Goal: Task Accomplishment & Management: Manage account settings

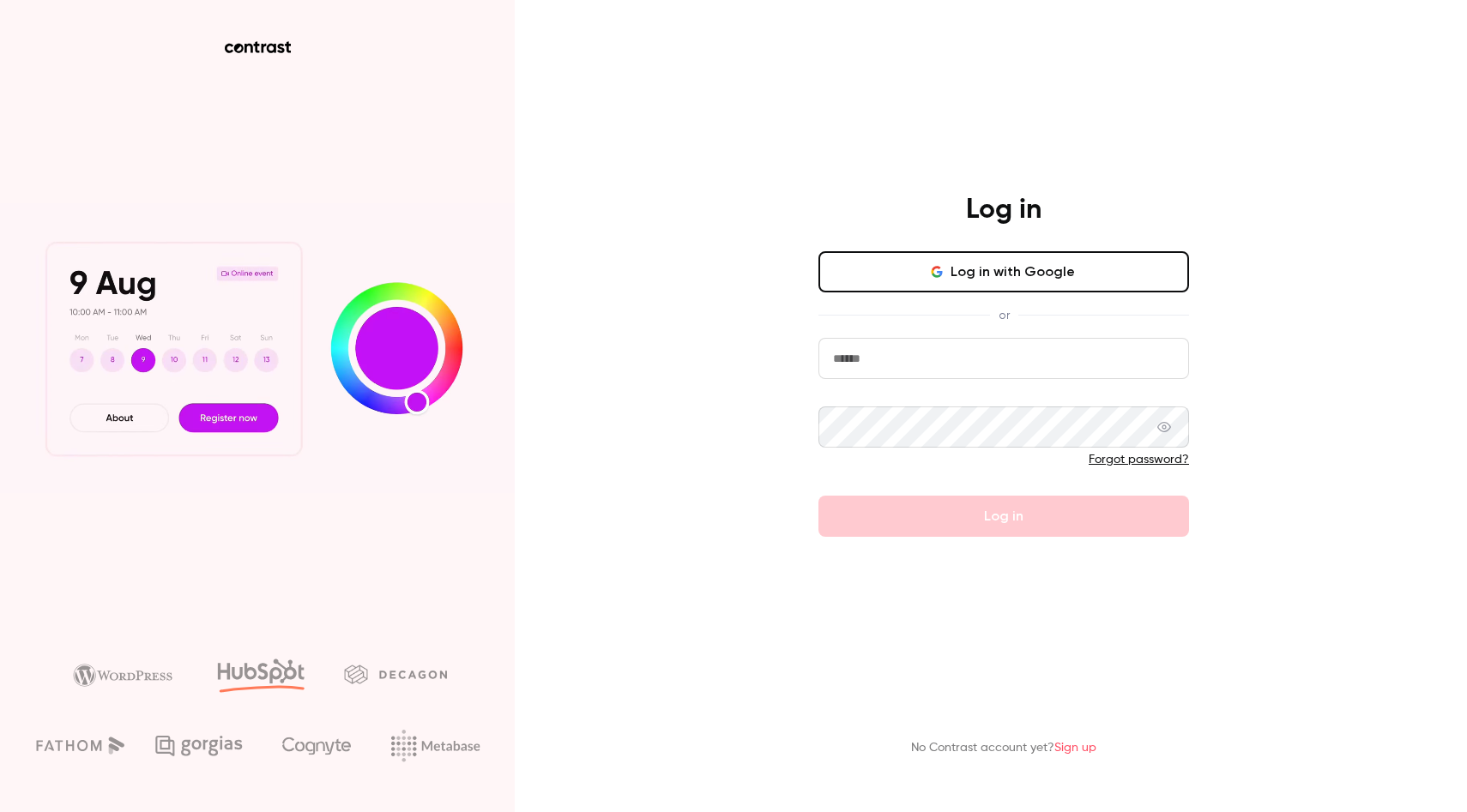
click at [1014, 271] on button "Log in with Google" at bounding box center [1003, 272] width 371 height 41
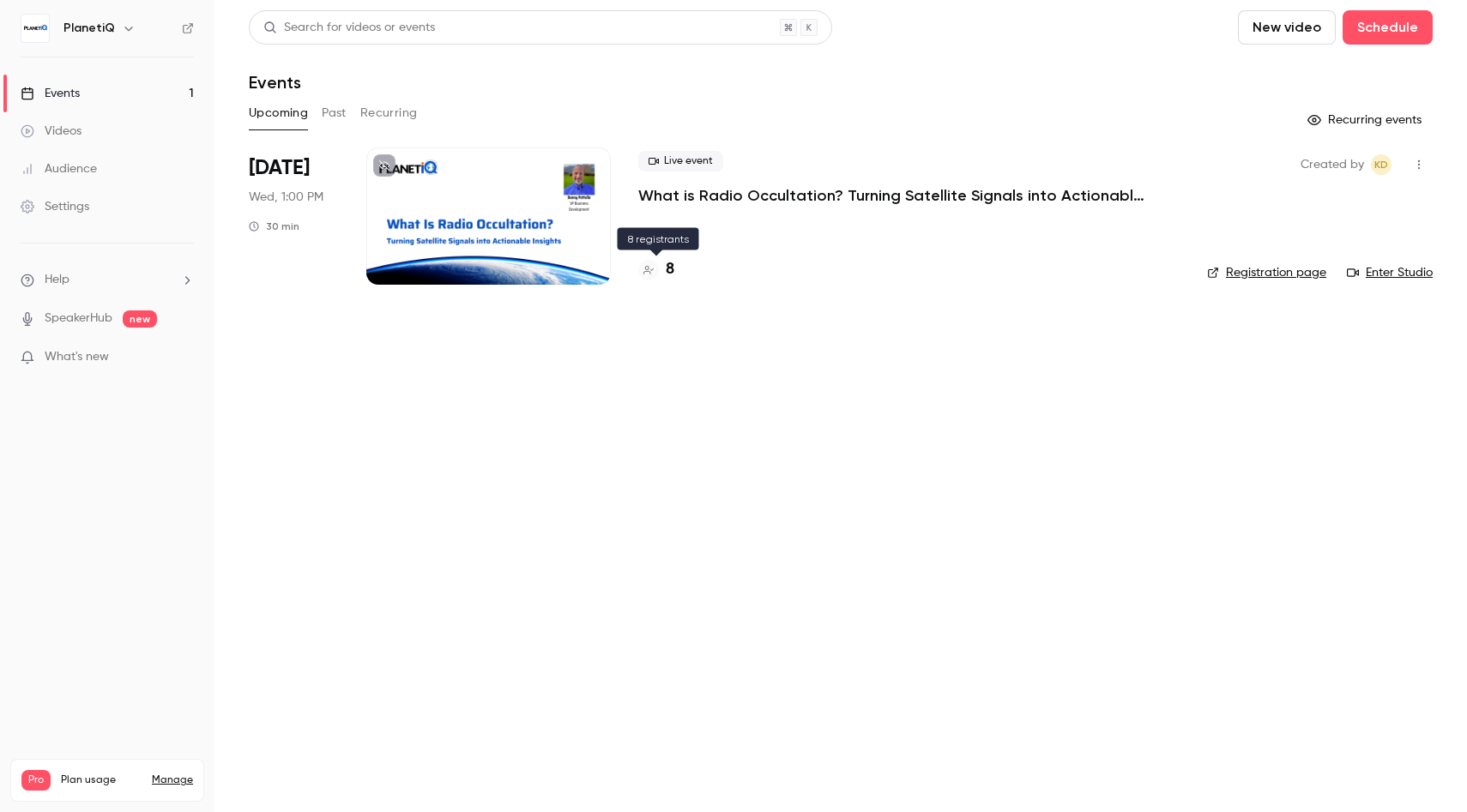
click at [668, 271] on h4 "8" at bounding box center [670, 269] width 9 height 23
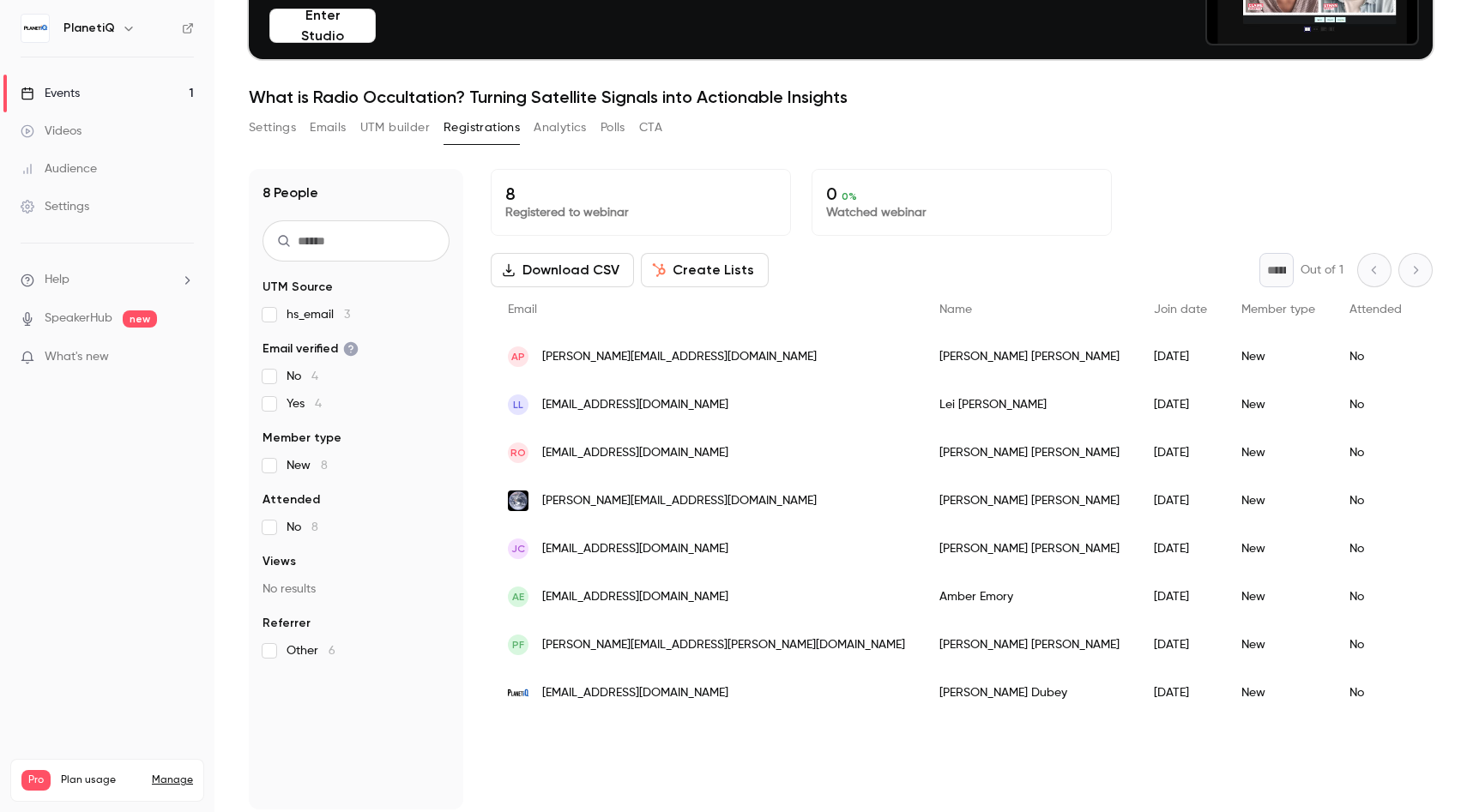
scroll to position [168, 0]
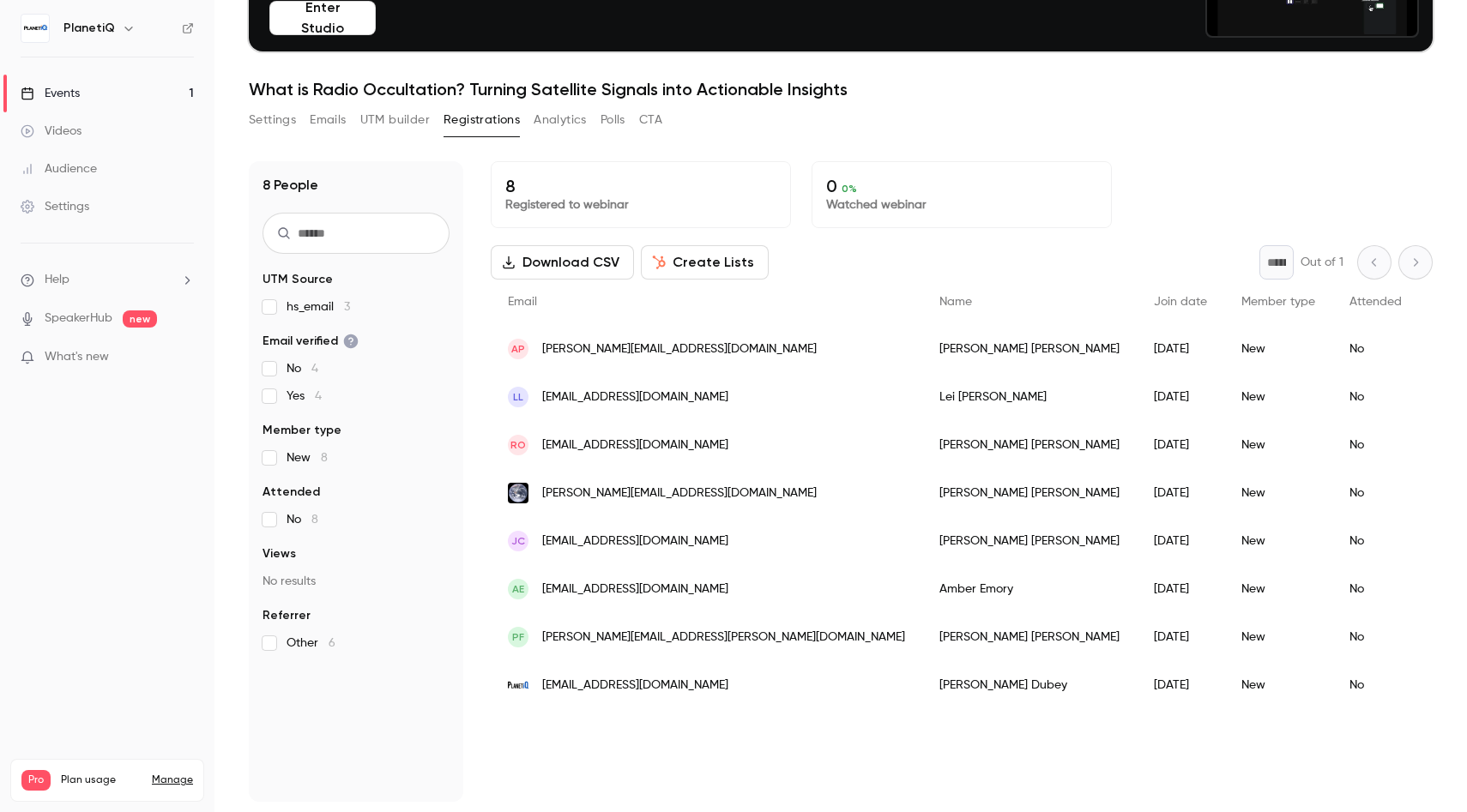
click at [272, 121] on button "Settings" at bounding box center [272, 120] width 47 height 28
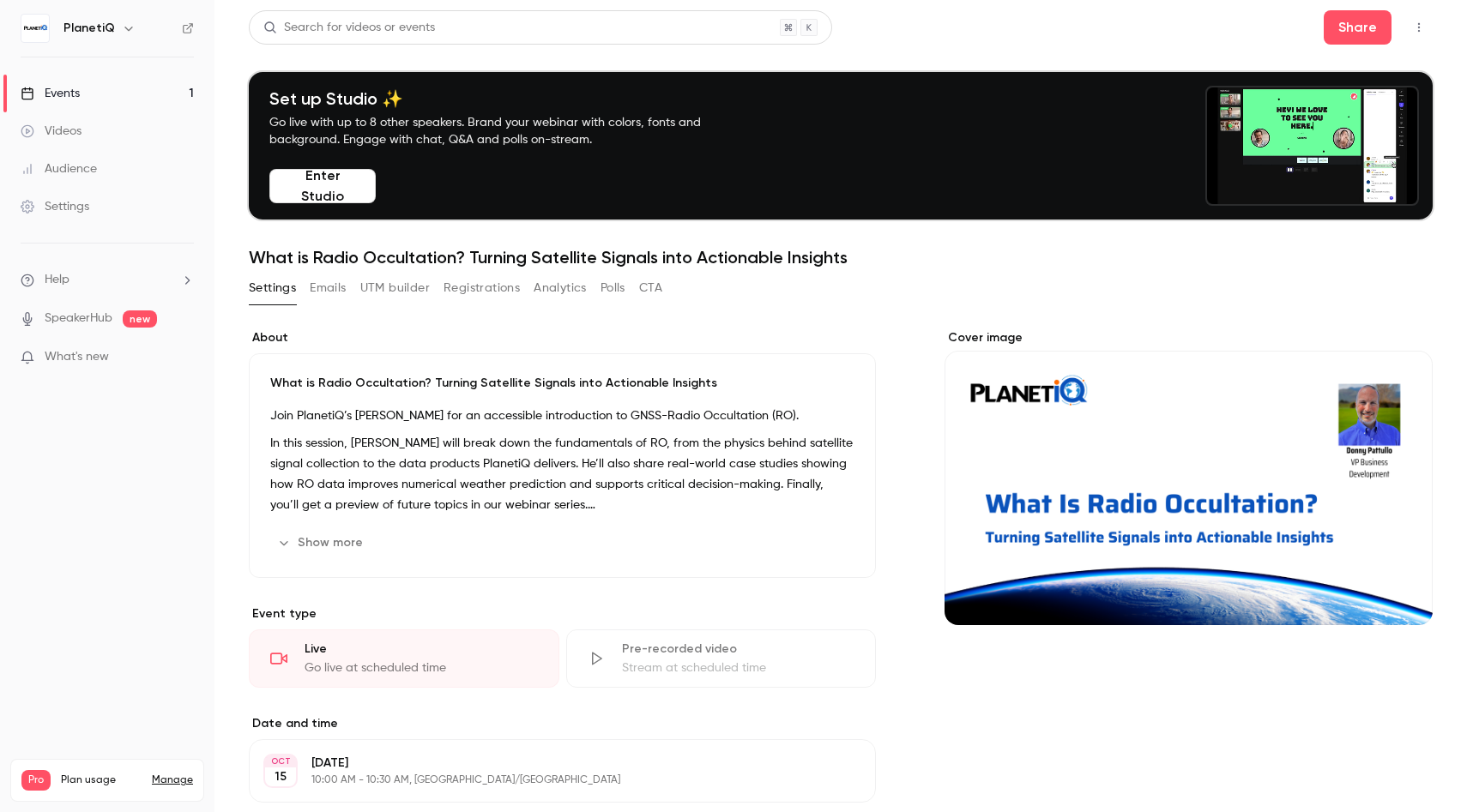
click at [330, 288] on button "Emails" at bounding box center [328, 288] width 36 height 28
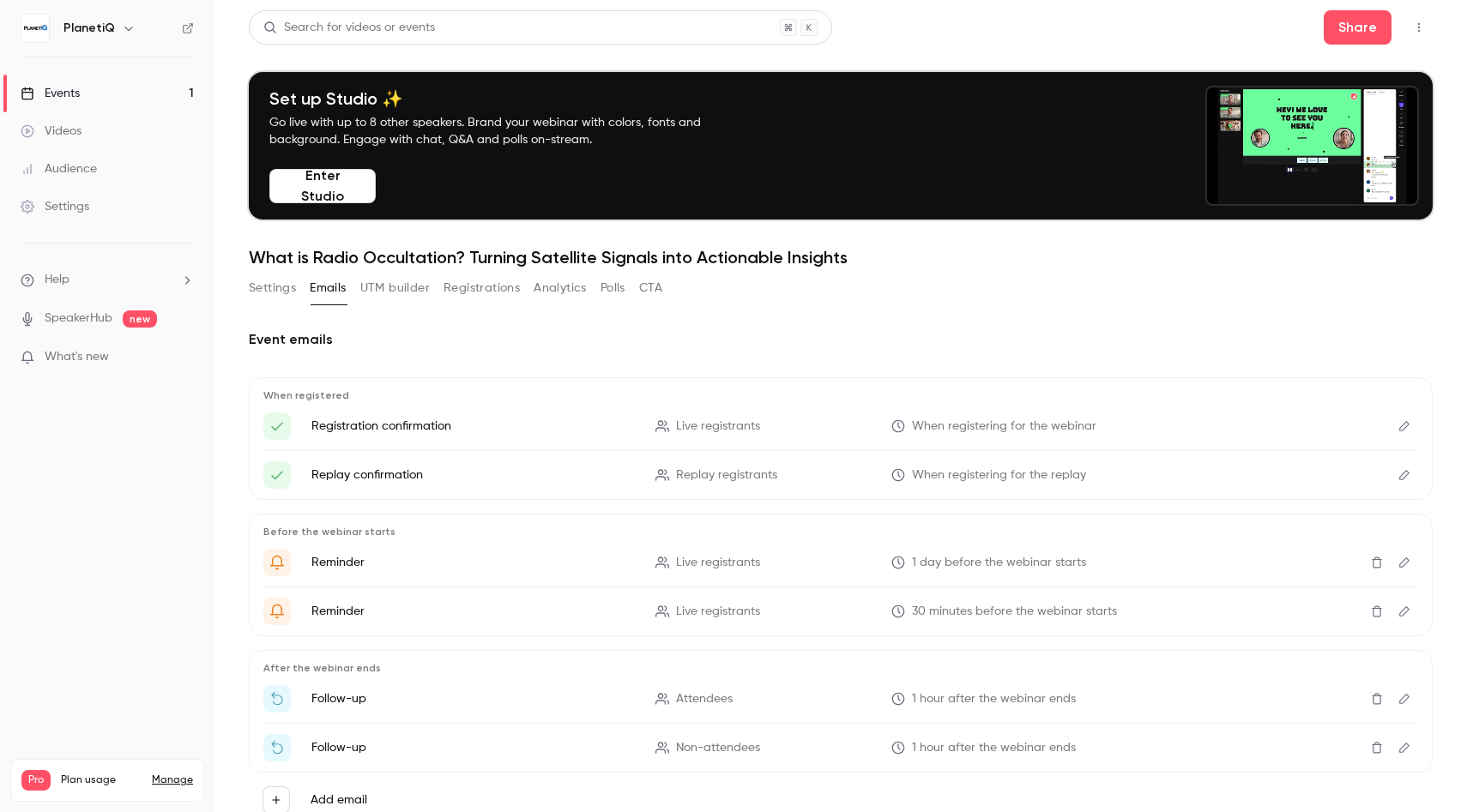
click at [65, 212] on div "Settings" at bounding box center [55, 206] width 69 height 17
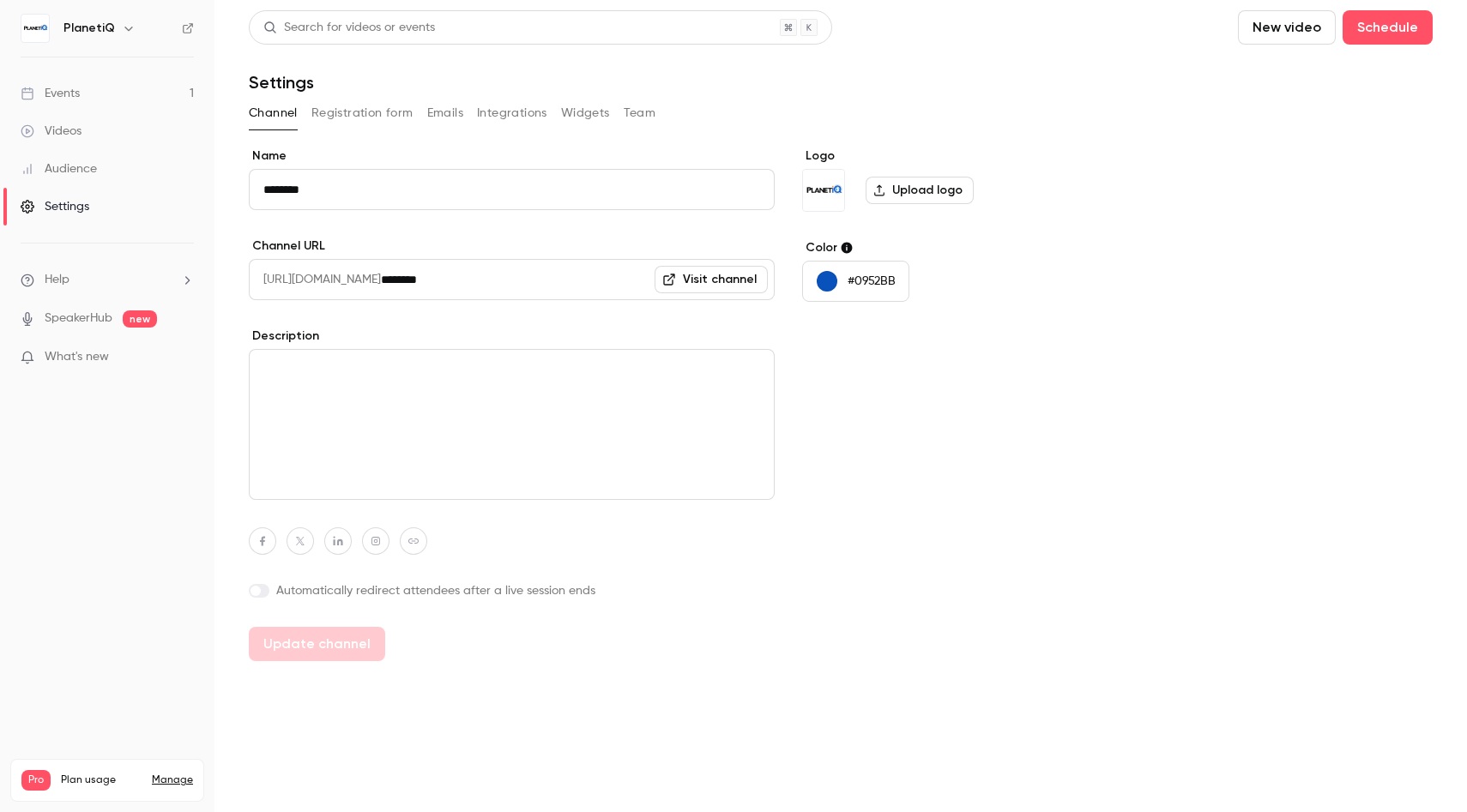
click at [340, 112] on button "Registration form" at bounding box center [362, 114] width 102 height 28
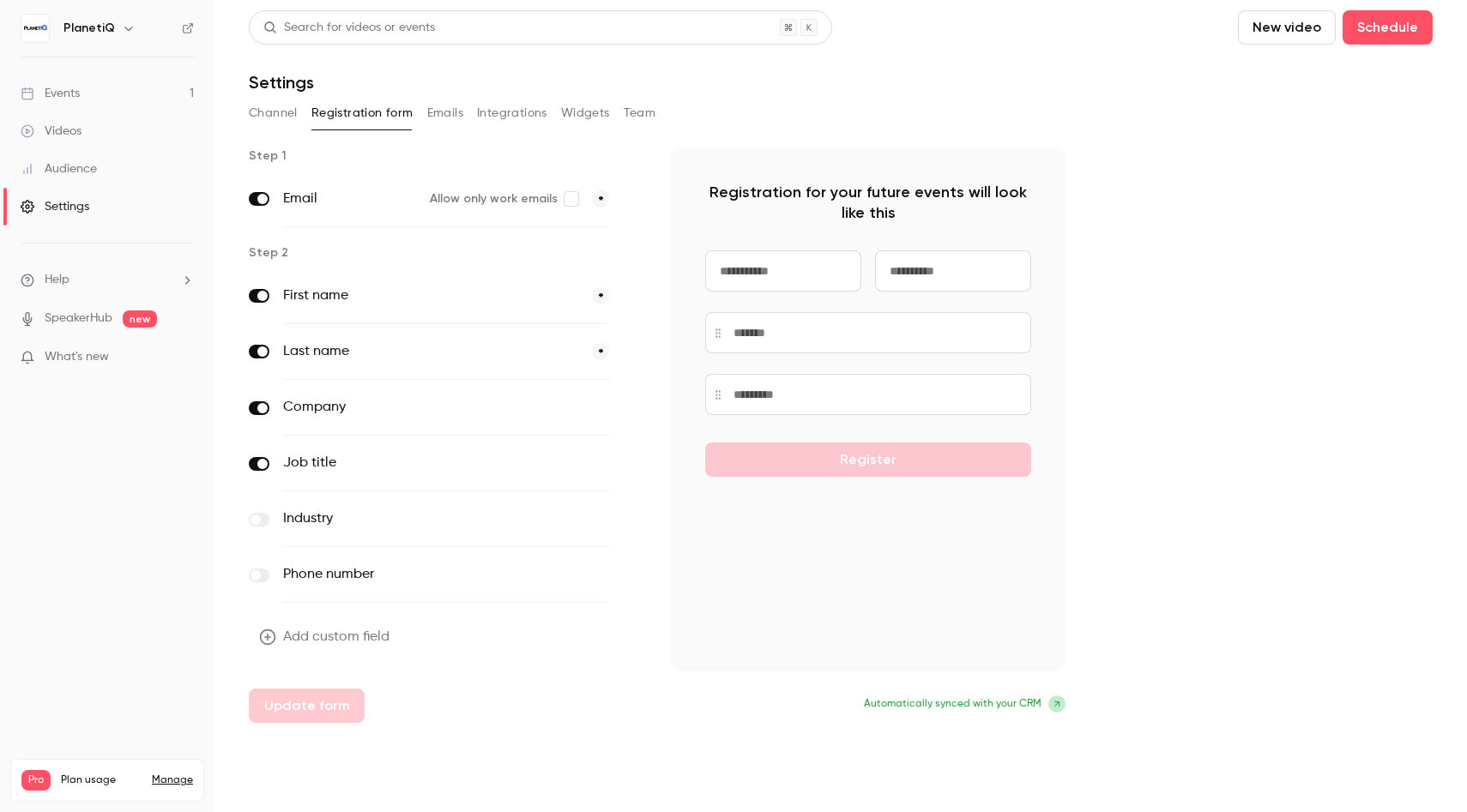
click at [64, 101] on div "Events" at bounding box center [50, 94] width 59 height 17
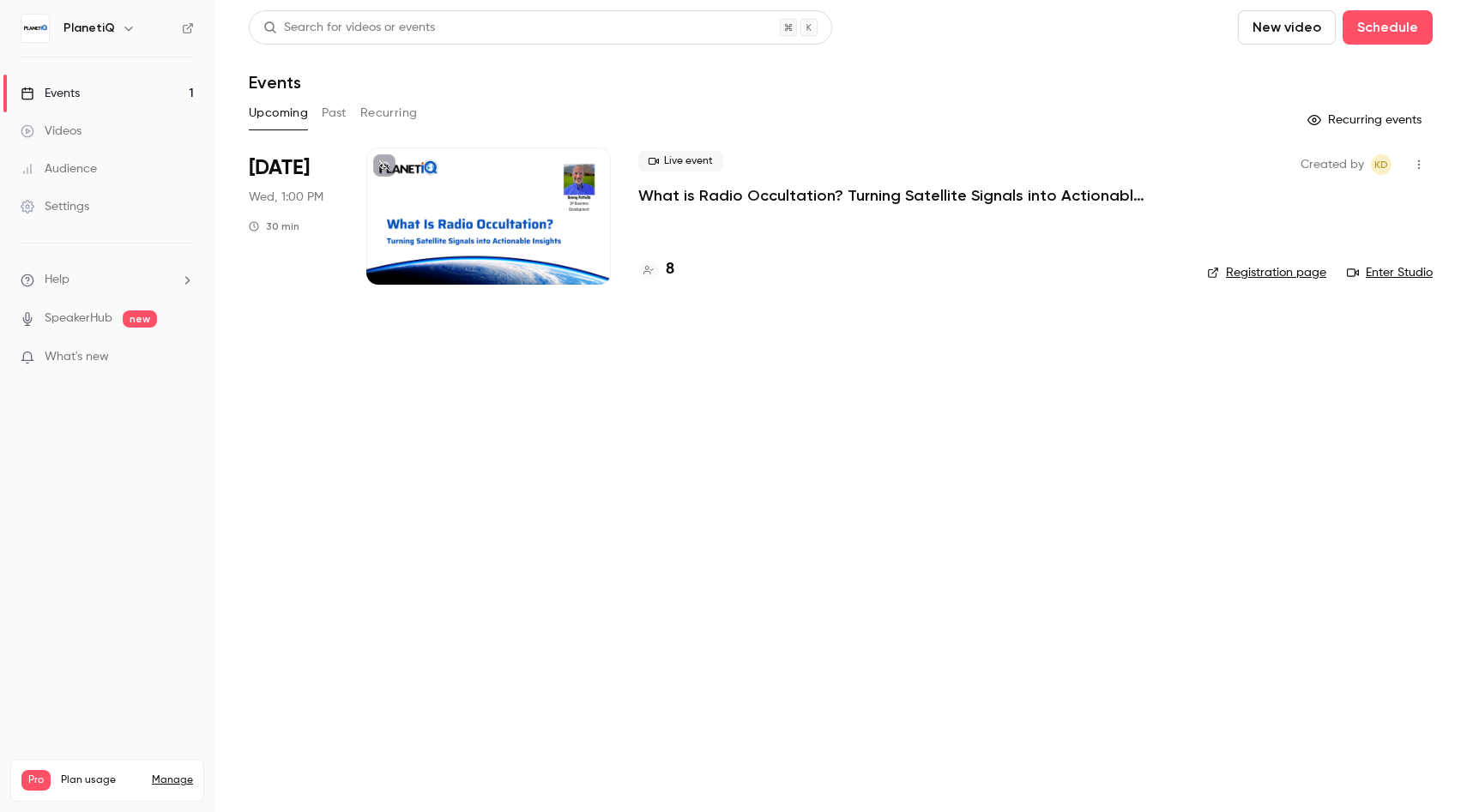
click at [692, 196] on p "What is Radio Occultation? Turning Satellite Signals into Actionable Insights" at bounding box center [896, 195] width 515 height 21
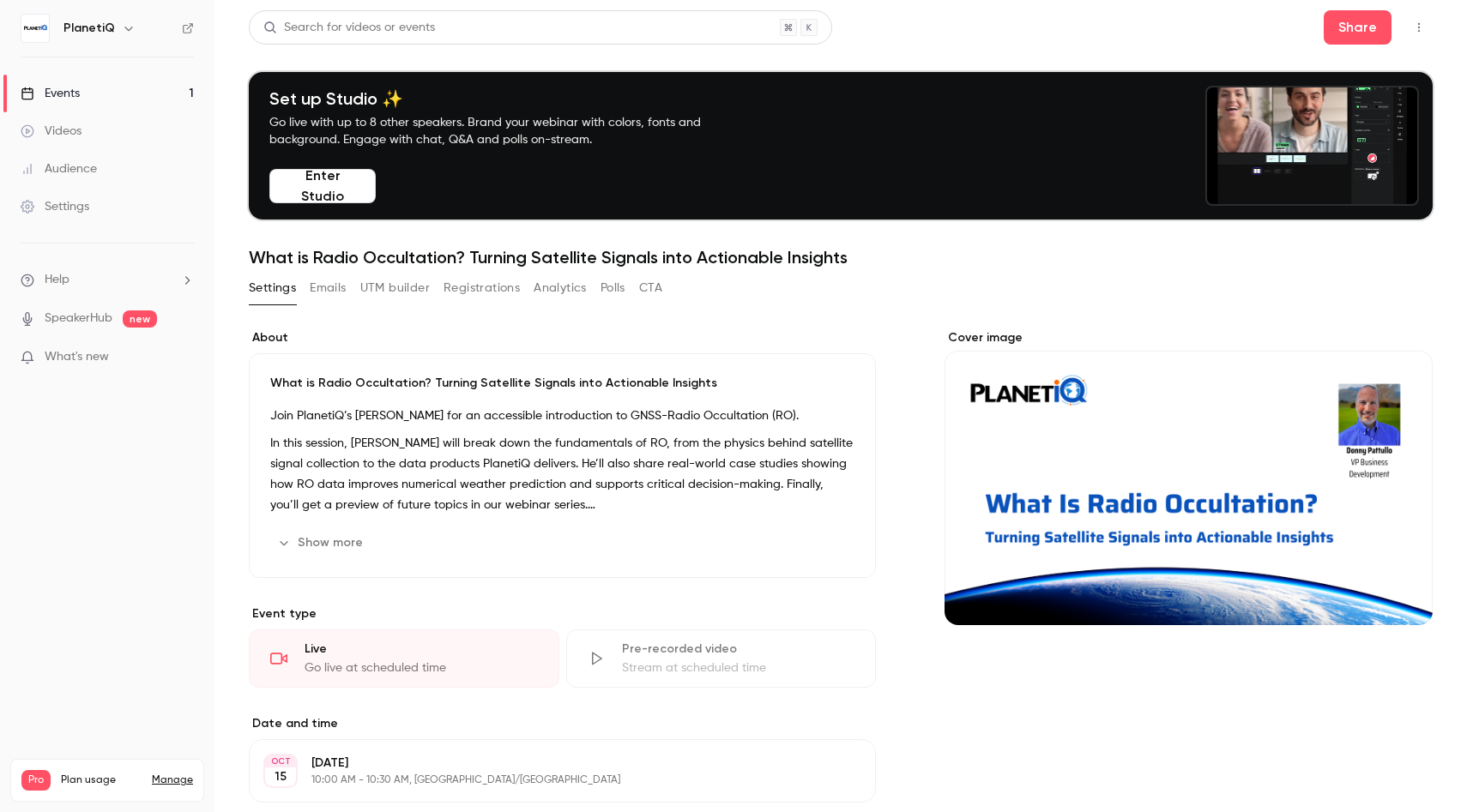
click at [477, 292] on button "Registrations" at bounding box center [481, 288] width 77 height 28
